Goal: Check status: Check status

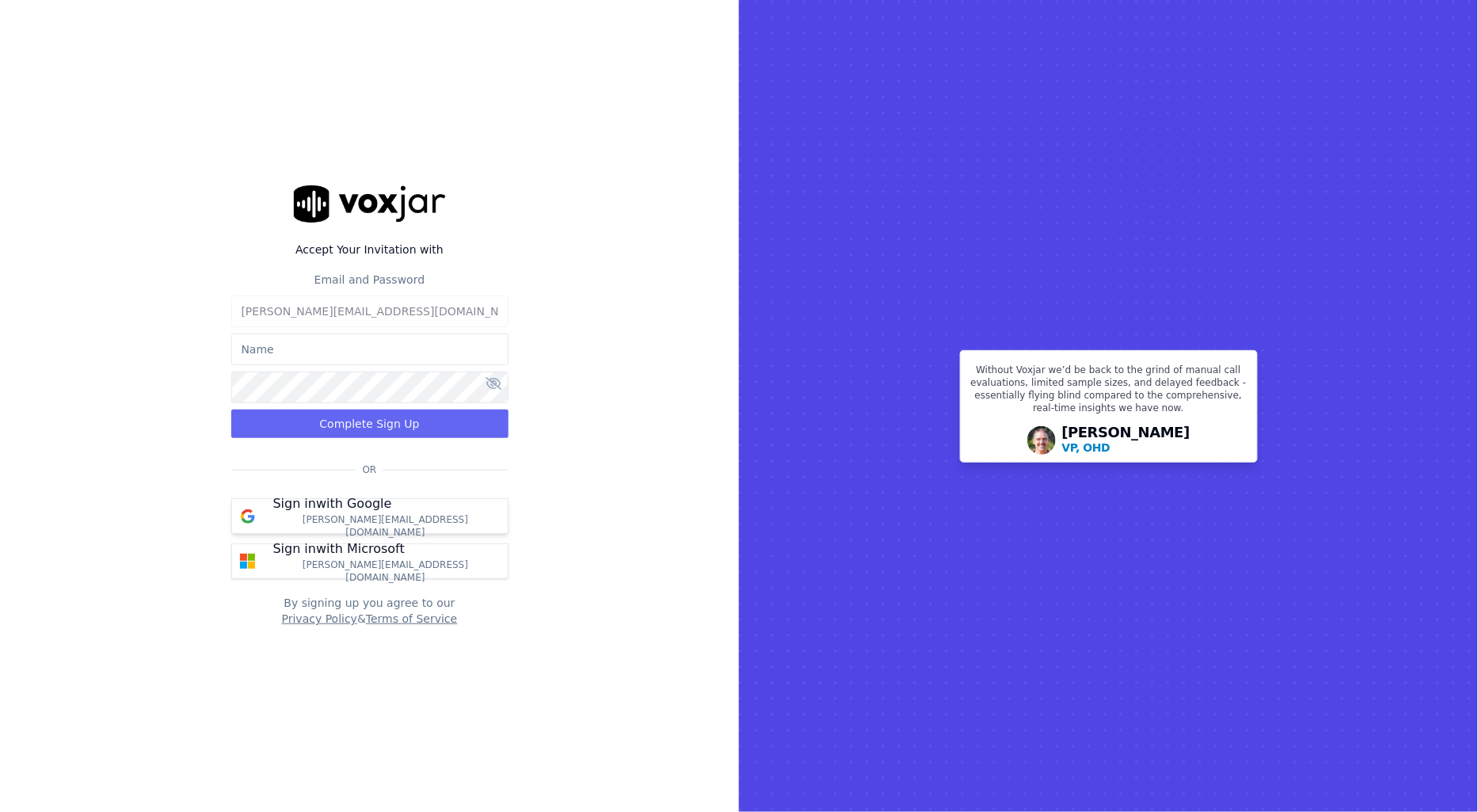
click at [387, 509] on div "Sign in with Google annie.paygeek@gmail.com" at bounding box center [386, 517] width 244 height 44
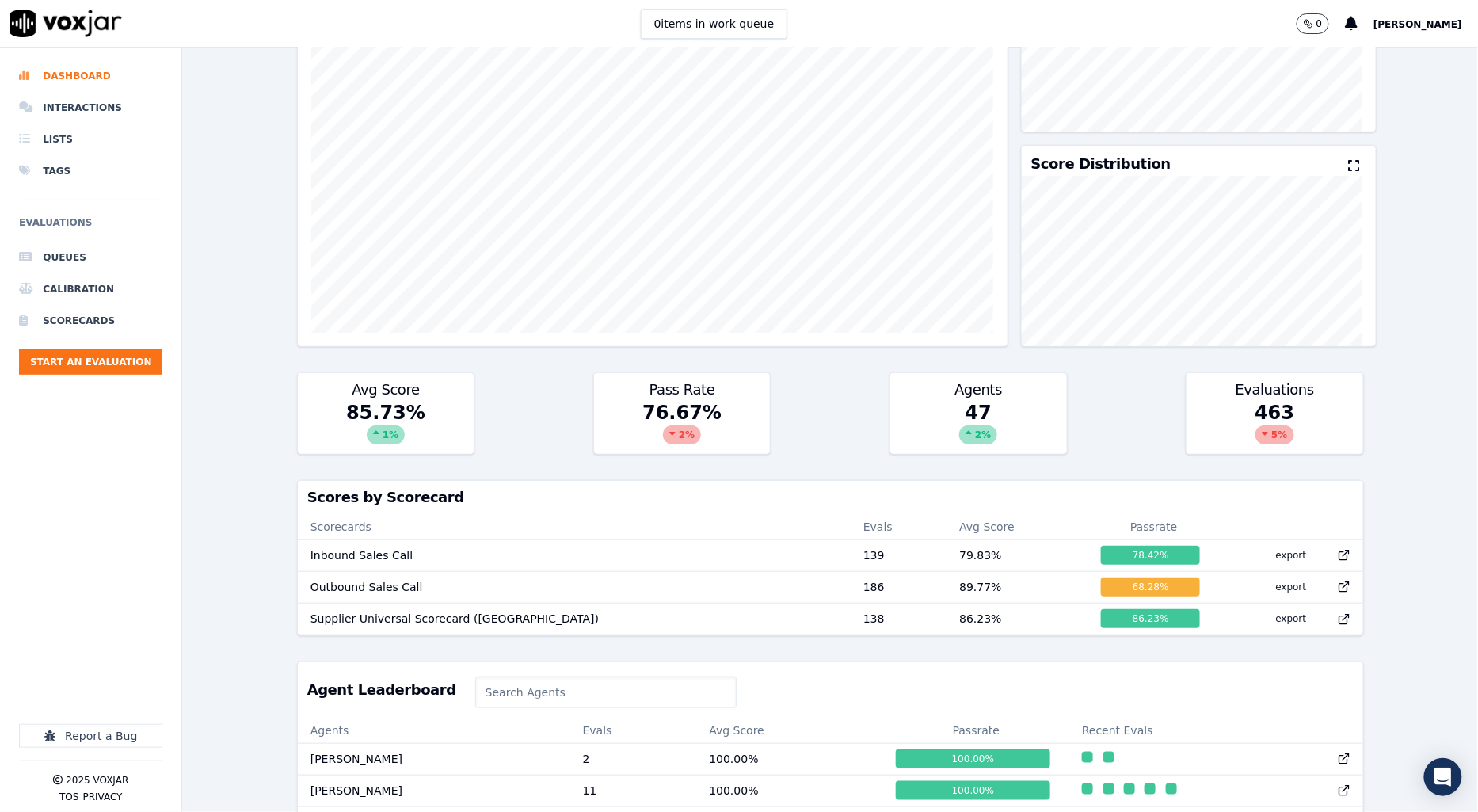
scroll to position [352, 0]
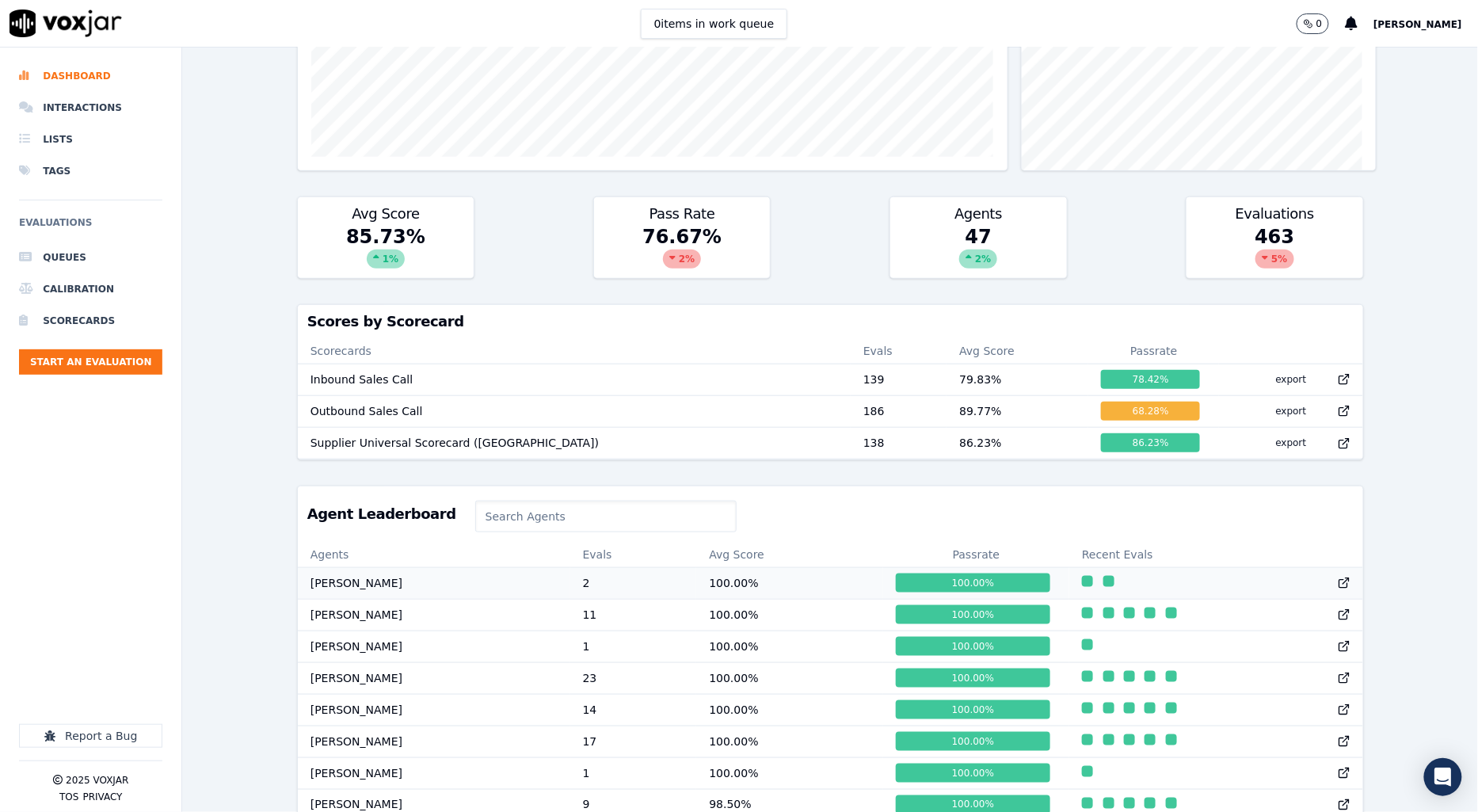
click at [738, 598] on td "100.00 %" at bounding box center [790, 582] width 187 height 32
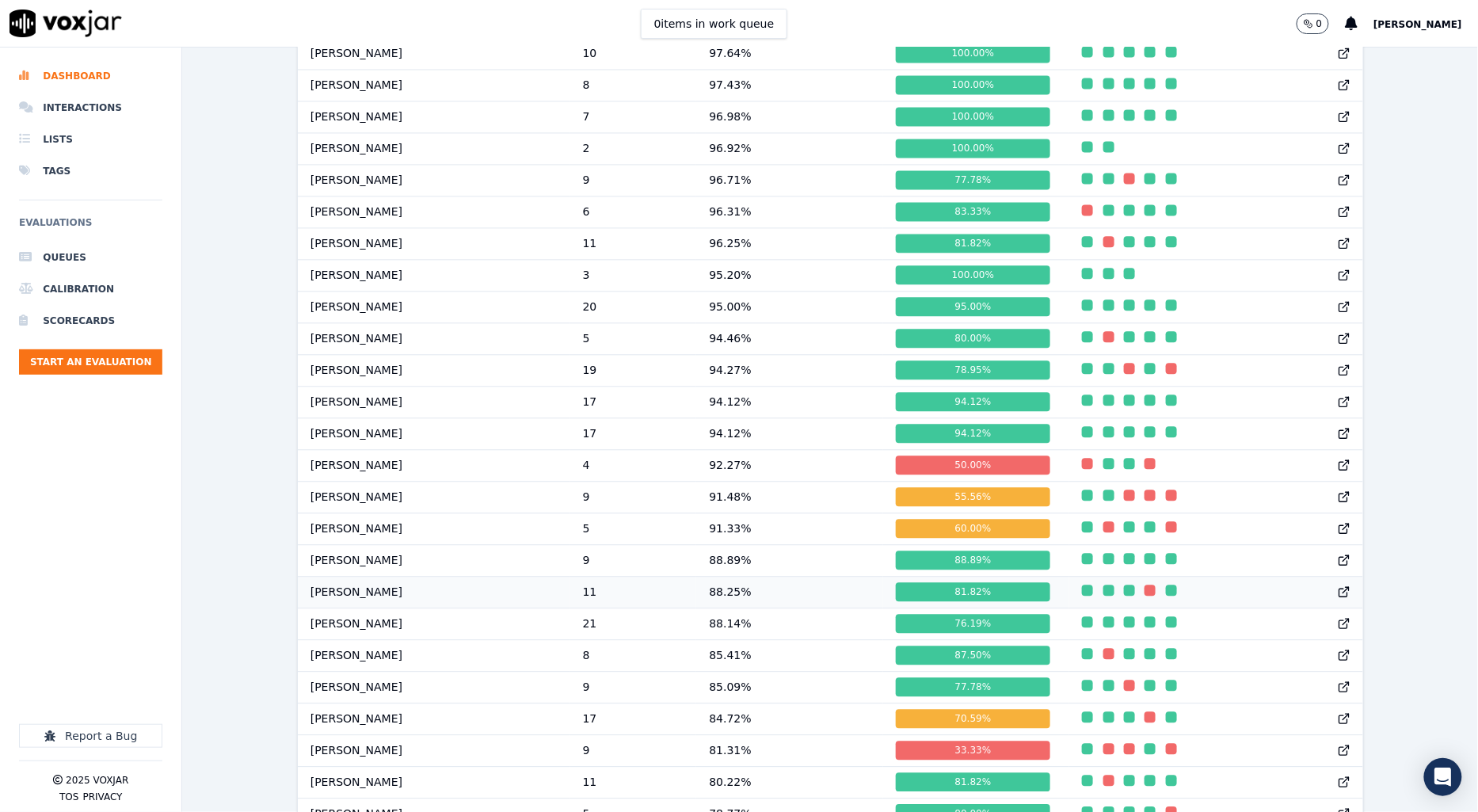
scroll to position [1110, 0]
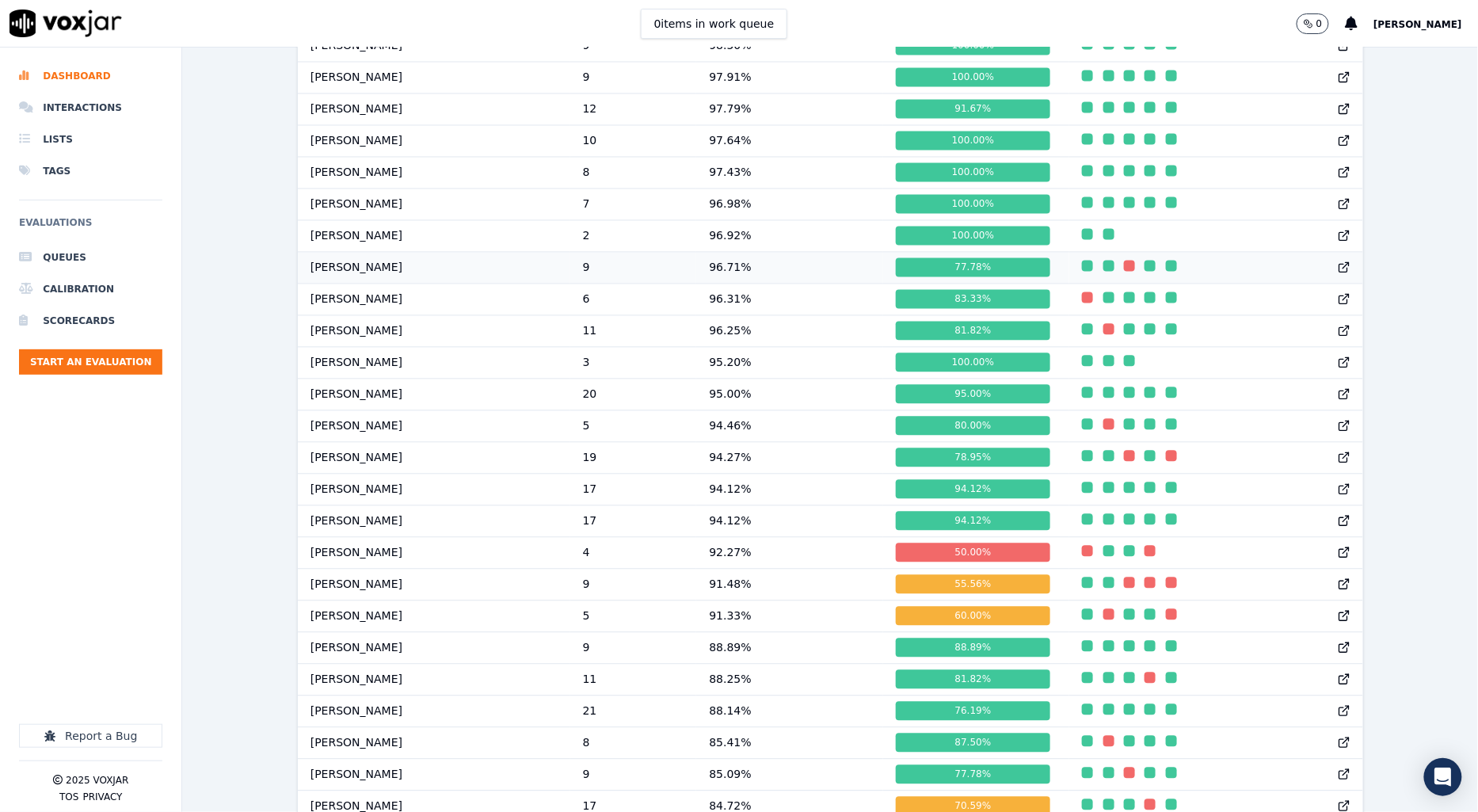
click at [738, 280] on td "96.71 %" at bounding box center [790, 267] width 187 height 32
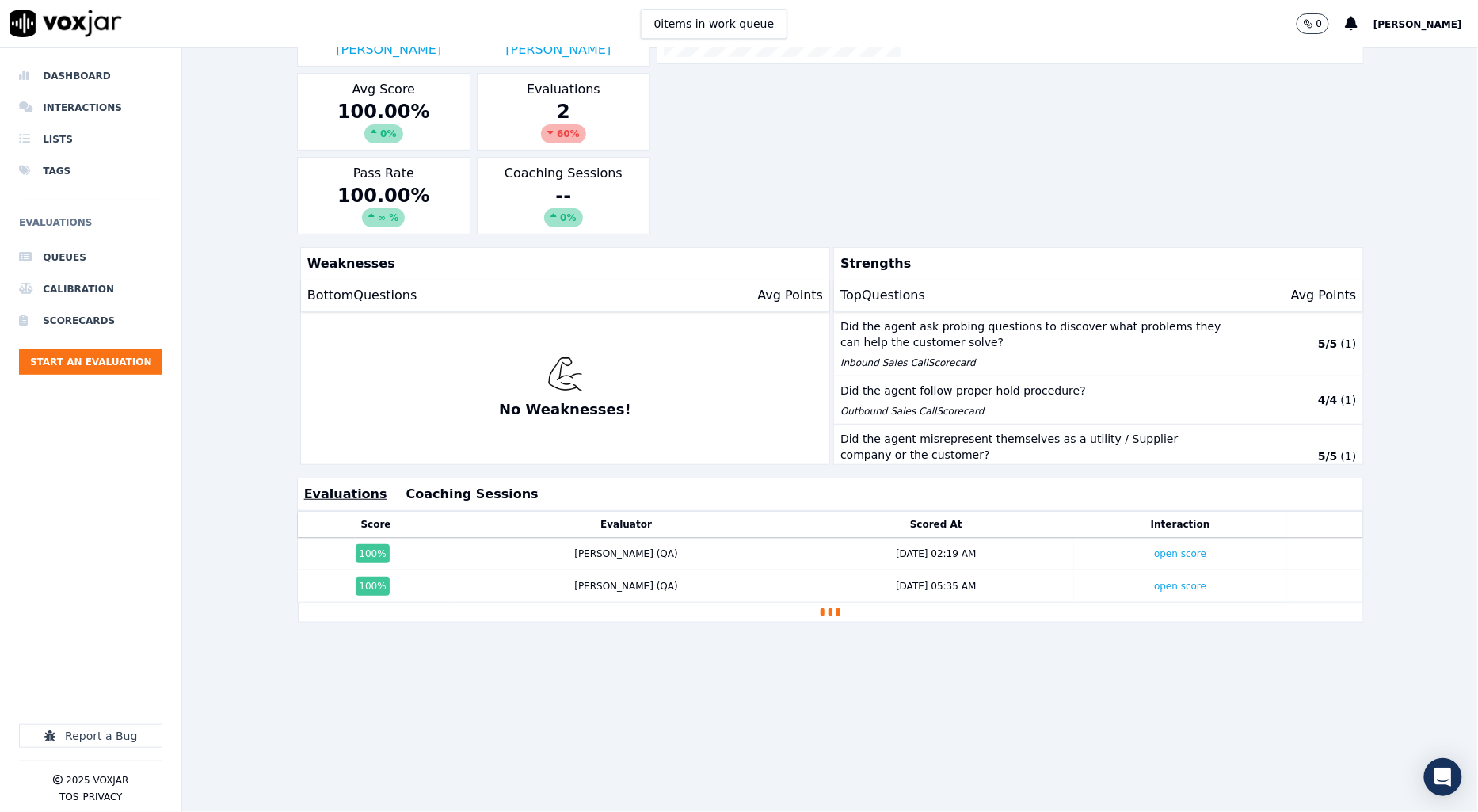
scroll to position [236, 0]
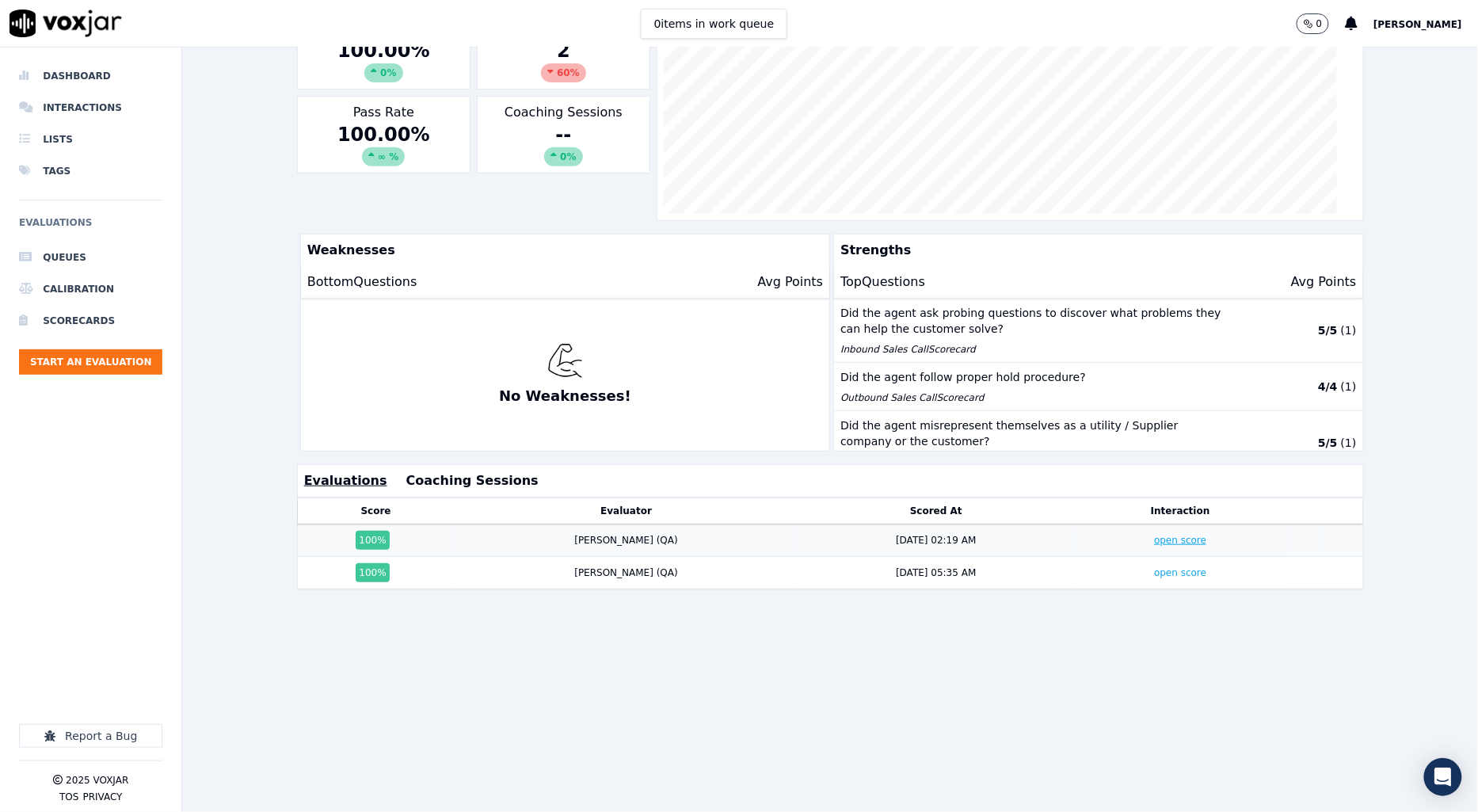
click at [1154, 545] on link "open score" at bounding box center [1180, 541] width 52 height 12
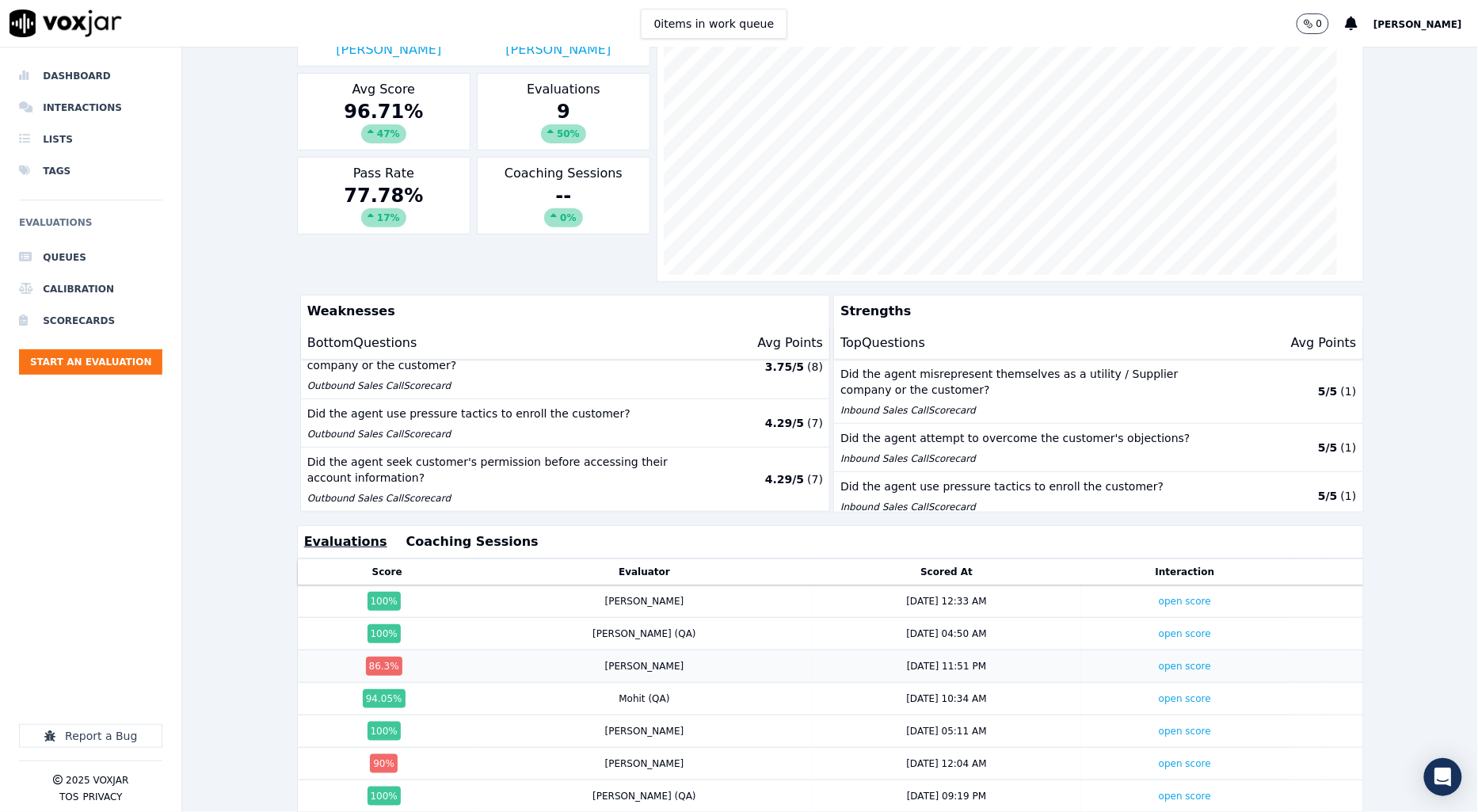
scroll to position [264, 0]
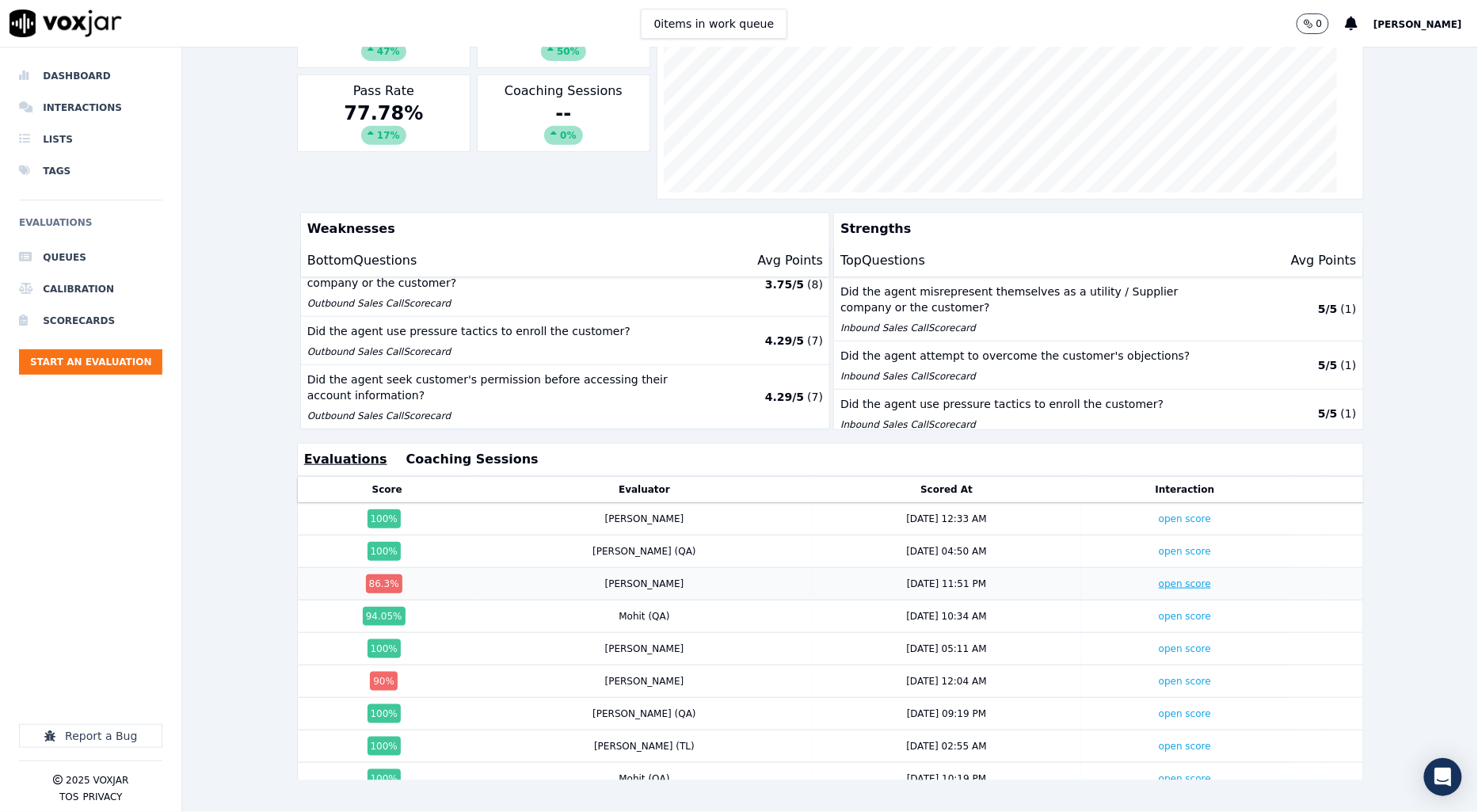
click at [1159, 581] on link "open score" at bounding box center [1185, 584] width 52 height 12
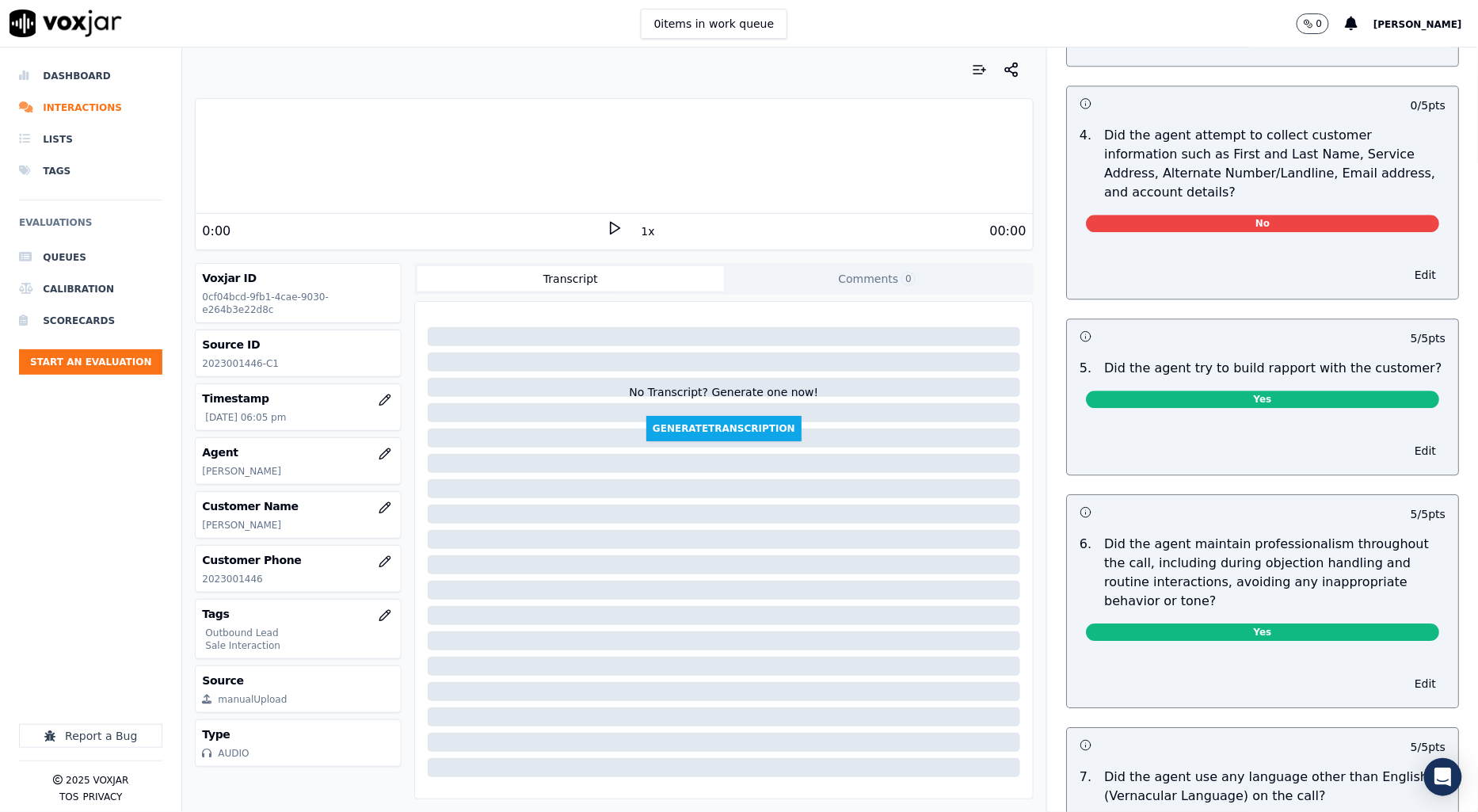
scroll to position [1055, 0]
